Goal: Information Seeking & Learning: Check status

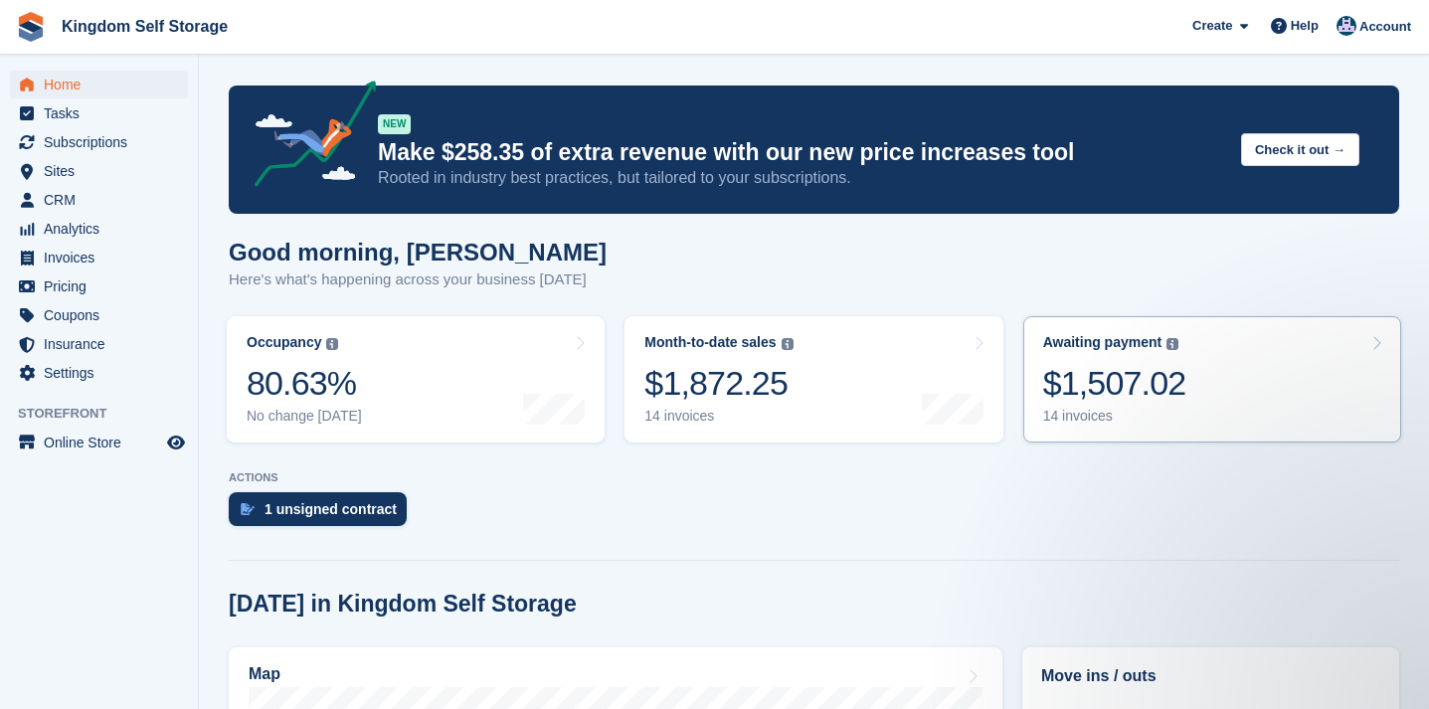
click at [1128, 393] on div "$1,507.02" at bounding box center [1114, 383] width 143 height 41
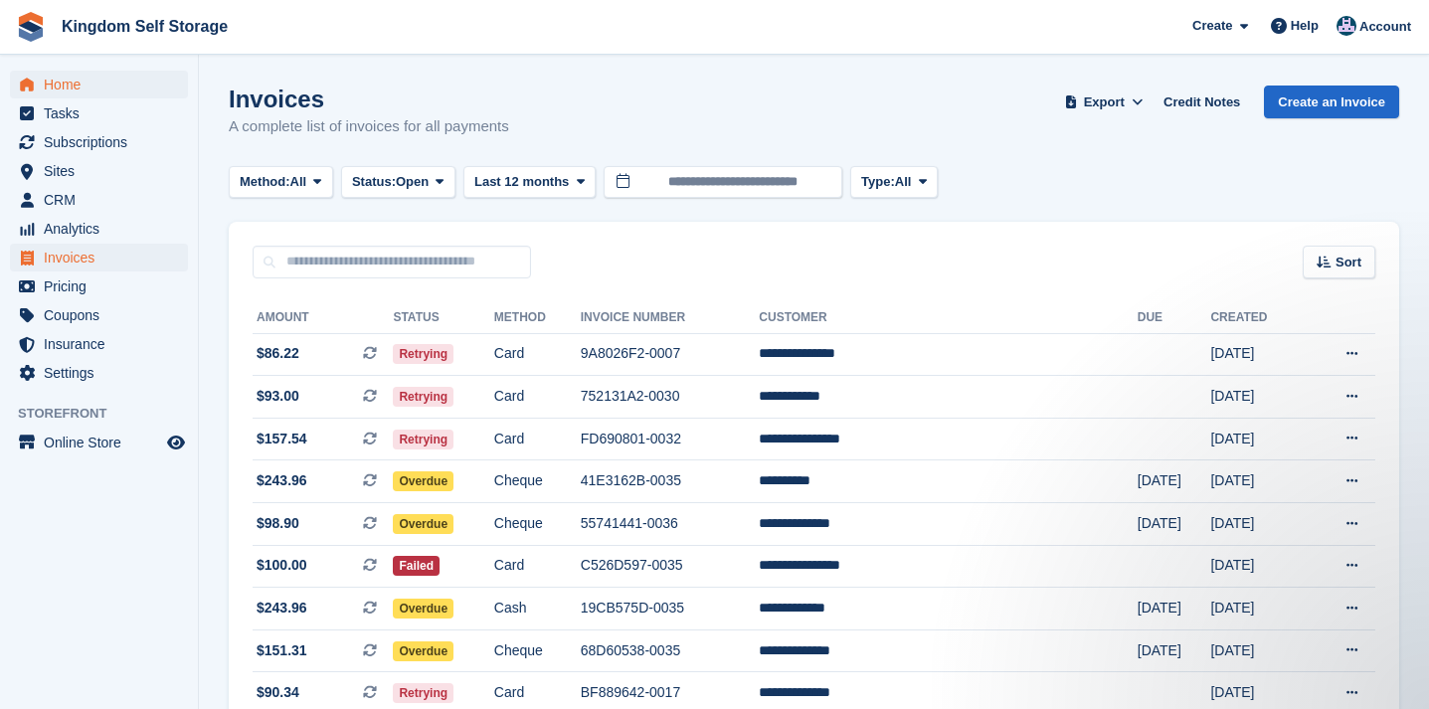
click at [65, 89] on span "Home" at bounding box center [103, 85] width 119 height 28
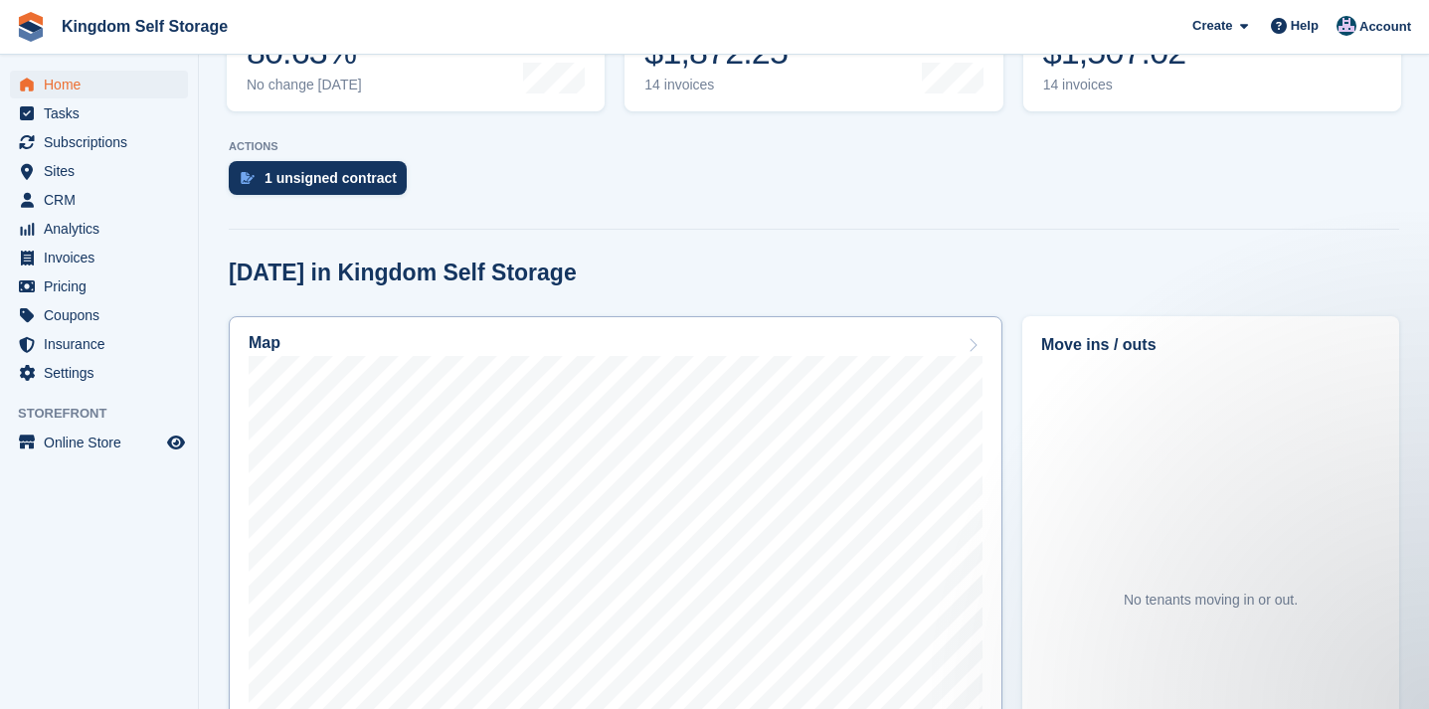
scroll to position [320, 0]
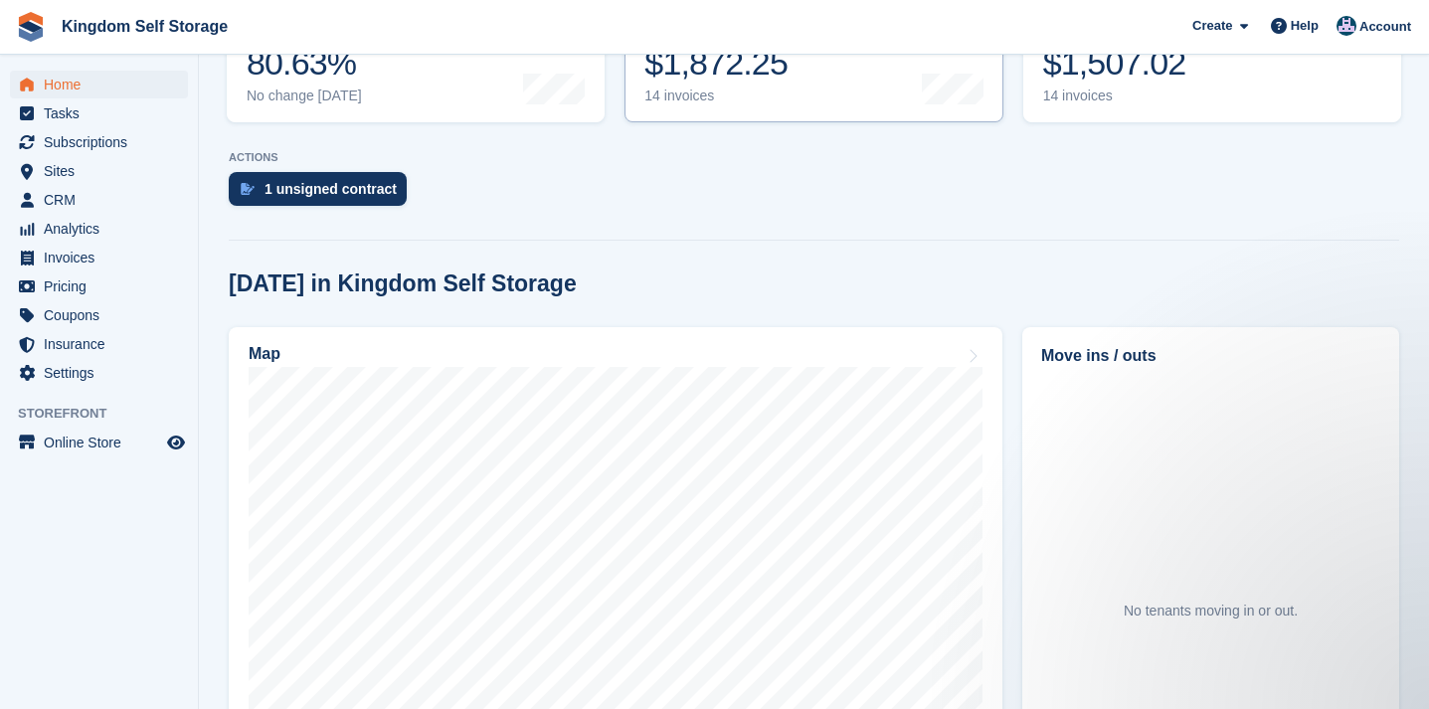
click at [809, 82] on link "Month-to-date sales The sum of all finalised invoices generated this month to d…" at bounding box center [814, 59] width 378 height 126
